Goal: Find specific page/section: Find specific page/section

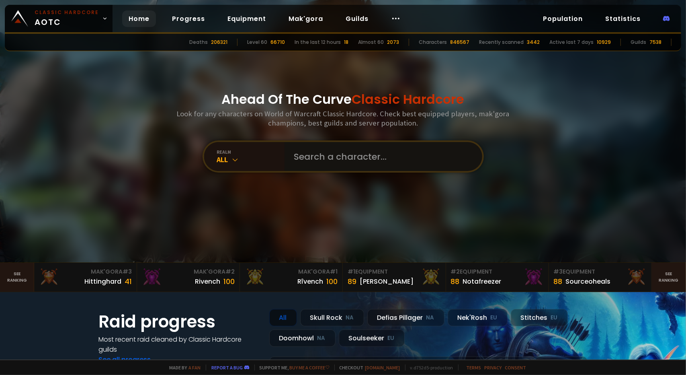
click at [333, 147] on input "text" at bounding box center [380, 156] width 183 height 29
type input "[PERSON_NAME]"
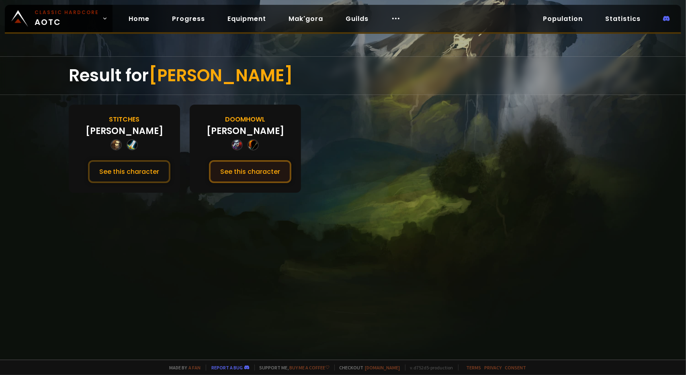
click at [239, 168] on button "See this character" at bounding box center [250, 171] width 82 height 23
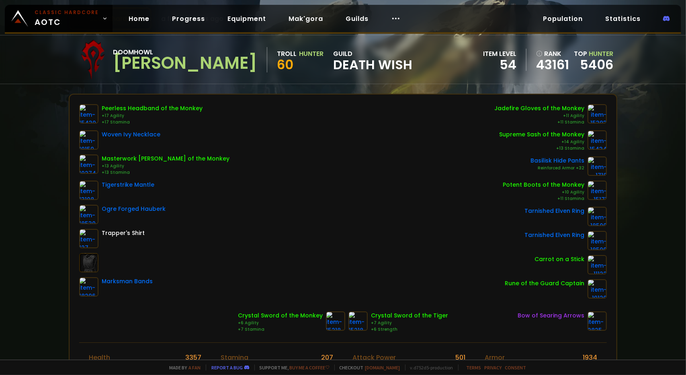
scroll to position [50, 0]
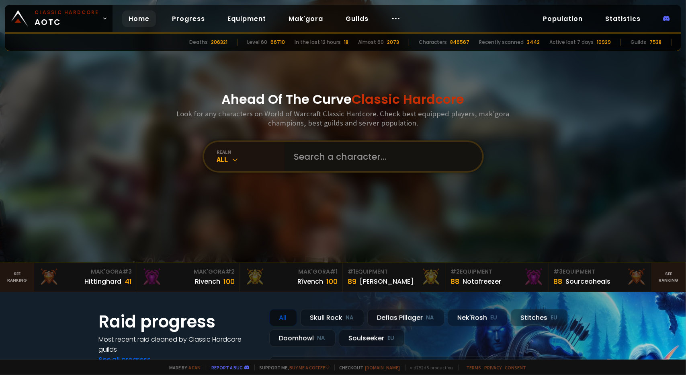
click at [344, 160] on input "text" at bounding box center [380, 156] width 183 height 29
type input "babyfaerie"
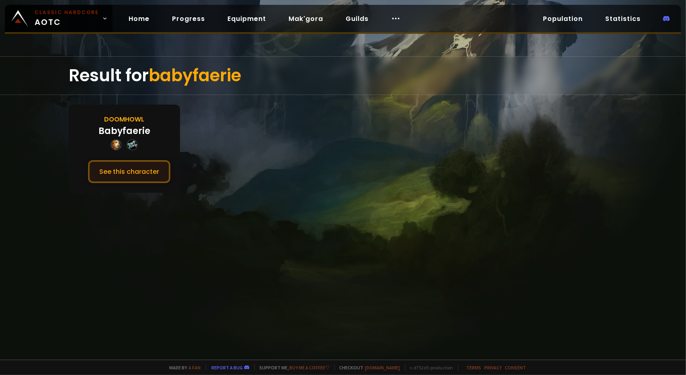
click at [139, 169] on button "See this character" at bounding box center [129, 171] width 82 height 23
